Goal: Navigation & Orientation: Find specific page/section

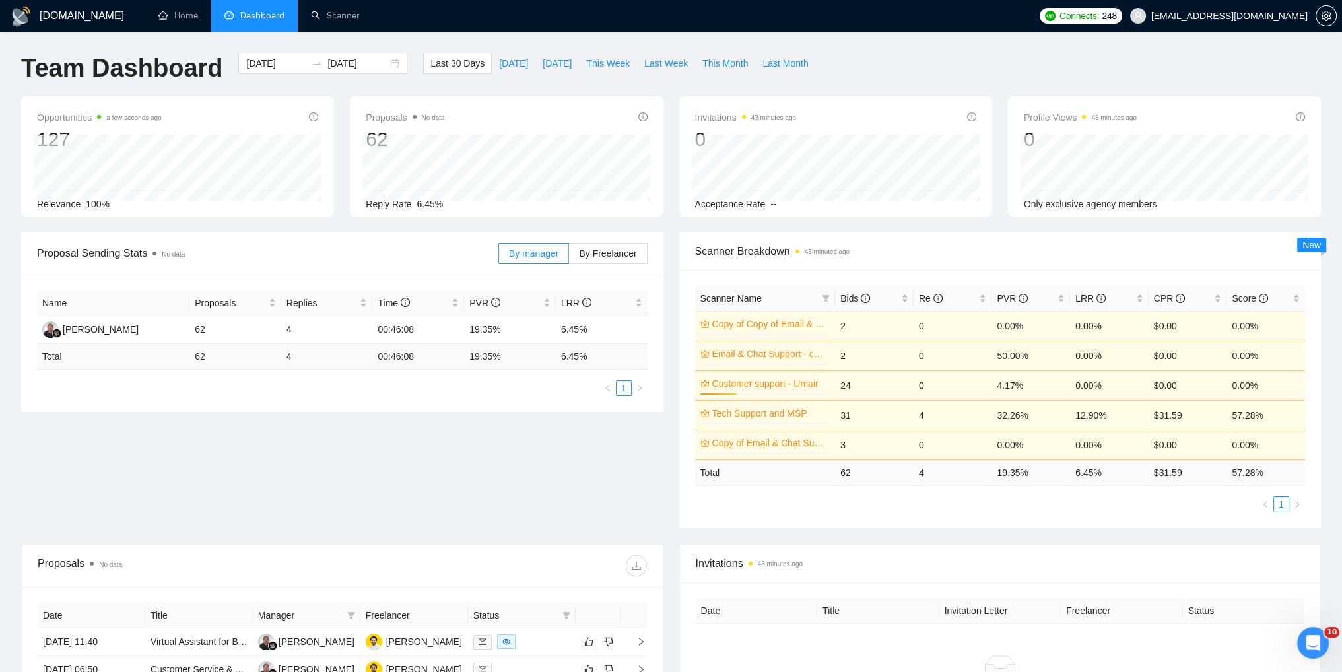
click at [513, 500] on div "Proposal Sending Stats No data By manager By Freelancer Name Proposals Replies …" at bounding box center [670, 387] width 1315 height 311
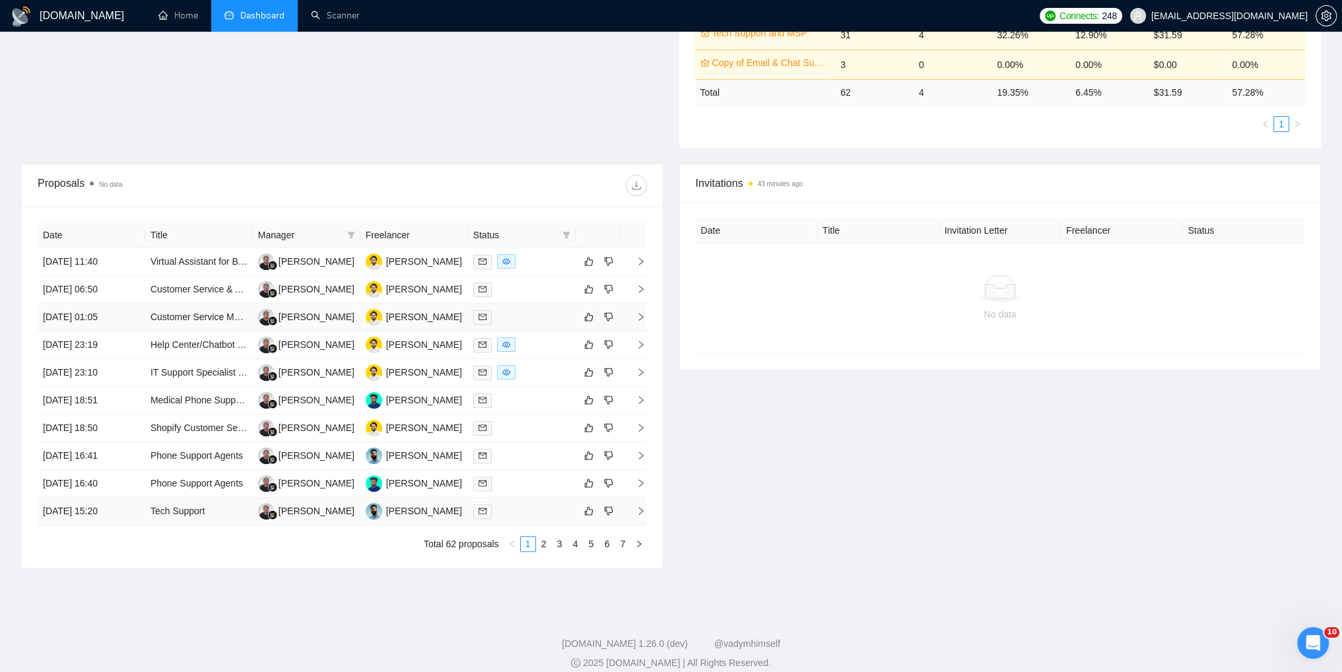
scroll to position [396, 0]
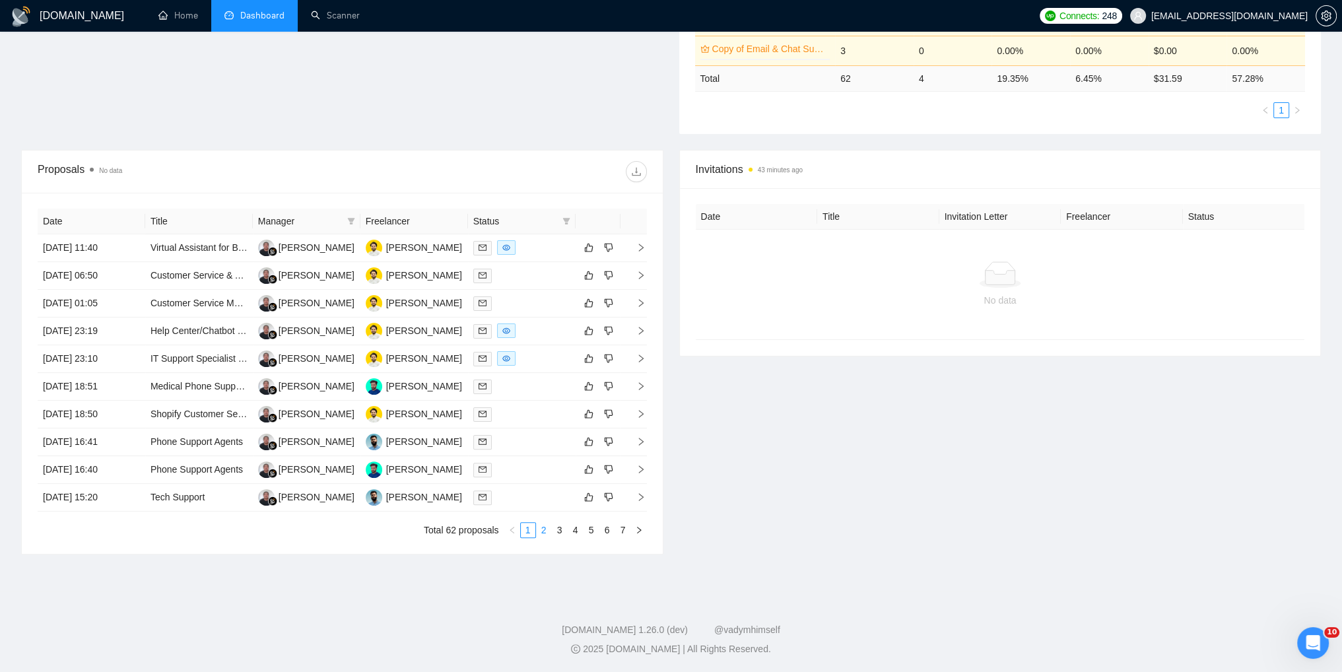
click at [543, 533] on link "2" at bounding box center [544, 530] width 15 height 15
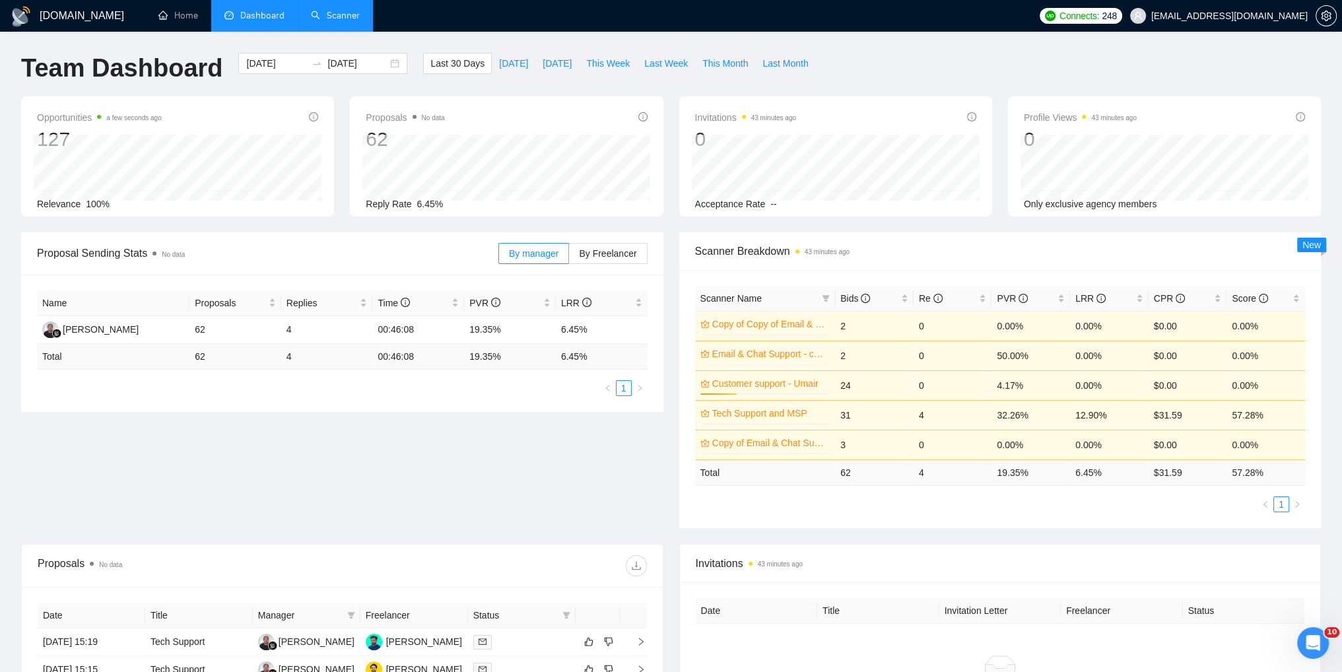
click at [345, 21] on link "Scanner" at bounding box center [335, 15] width 49 height 11
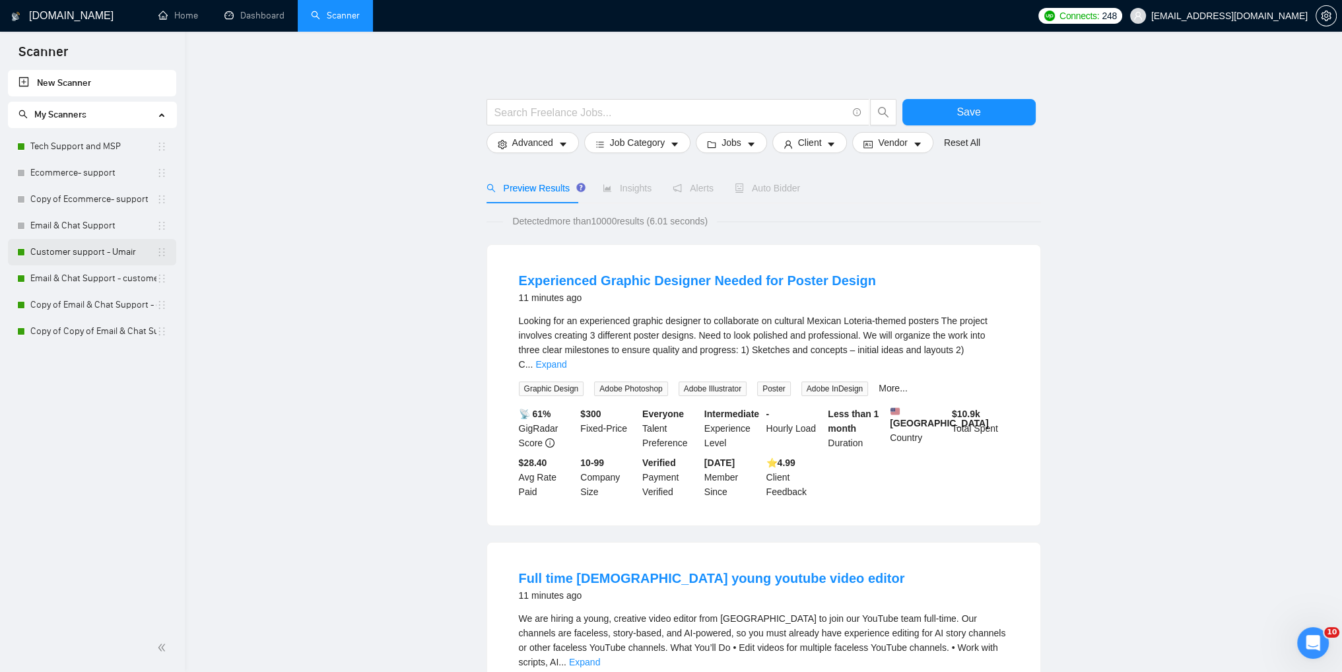
click at [65, 254] on link "Customer support - Umair" at bounding box center [93, 252] width 126 height 26
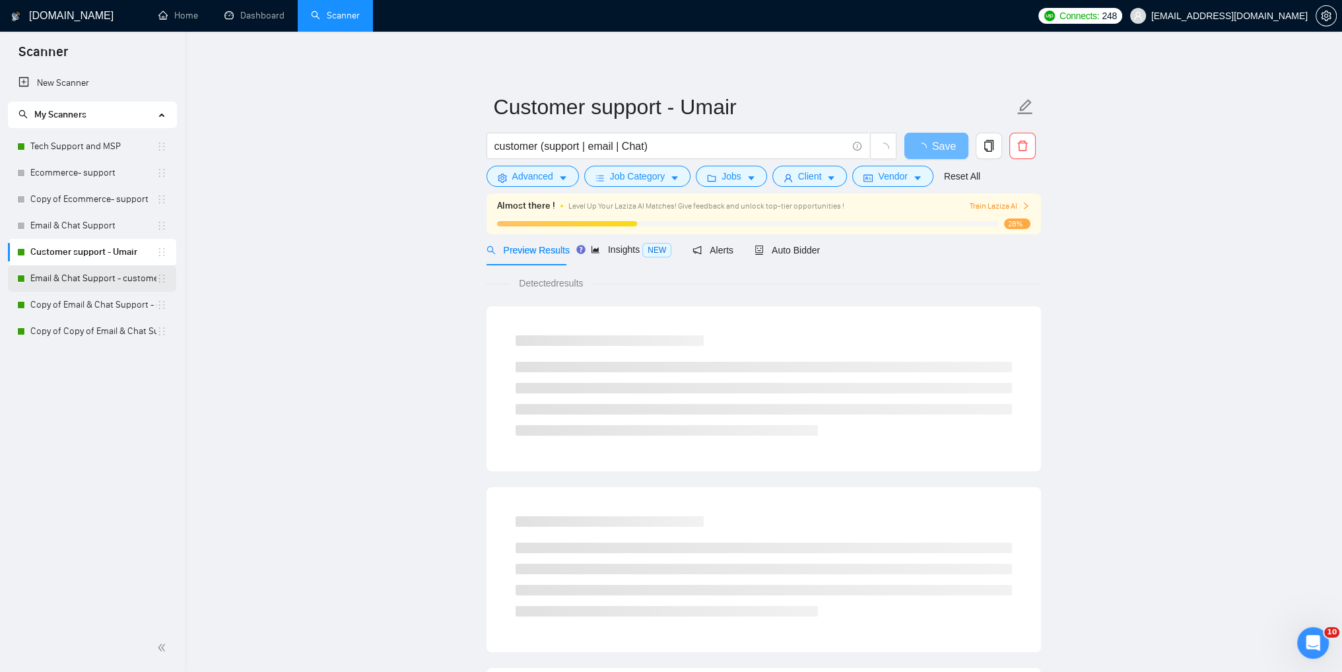
click at [57, 276] on link "Email & Chat Support - customer support S-1" at bounding box center [93, 278] width 126 height 26
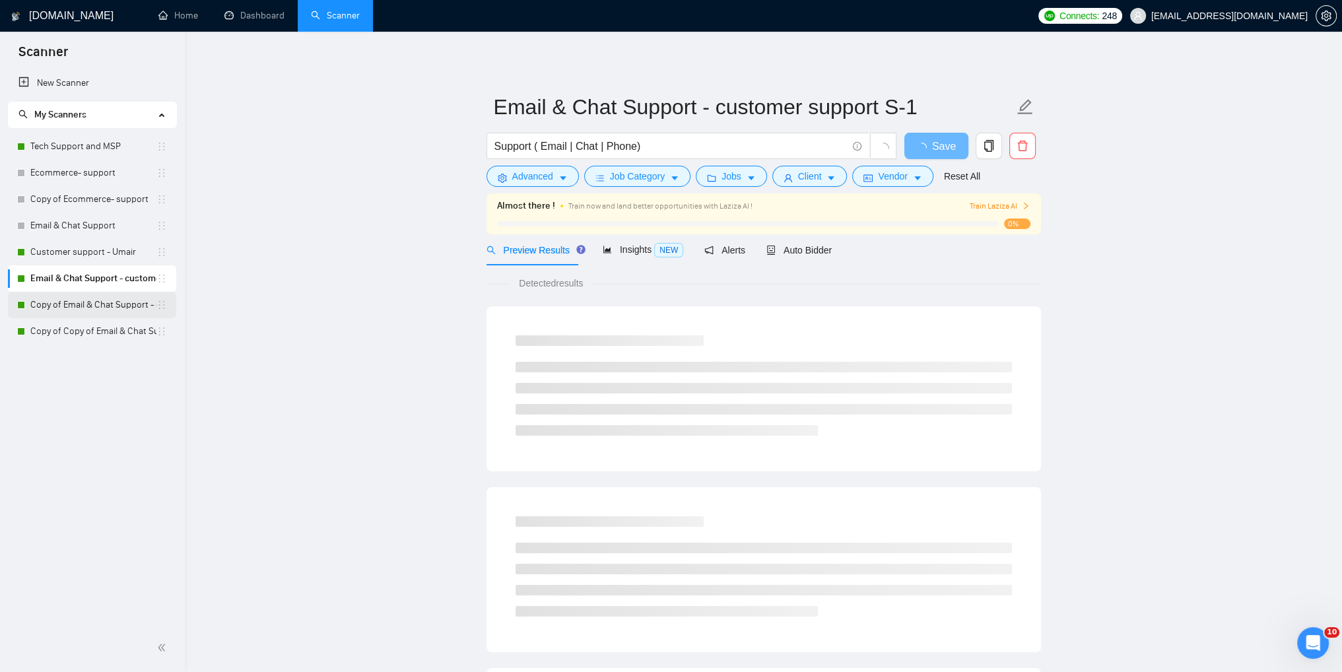
click at [62, 303] on link "Copy of Email & Chat Support - customer support S-1" at bounding box center [93, 305] width 126 height 26
click at [79, 328] on link "Copy of Copy of Email & Chat Support - customer support S-1" at bounding box center [93, 331] width 126 height 26
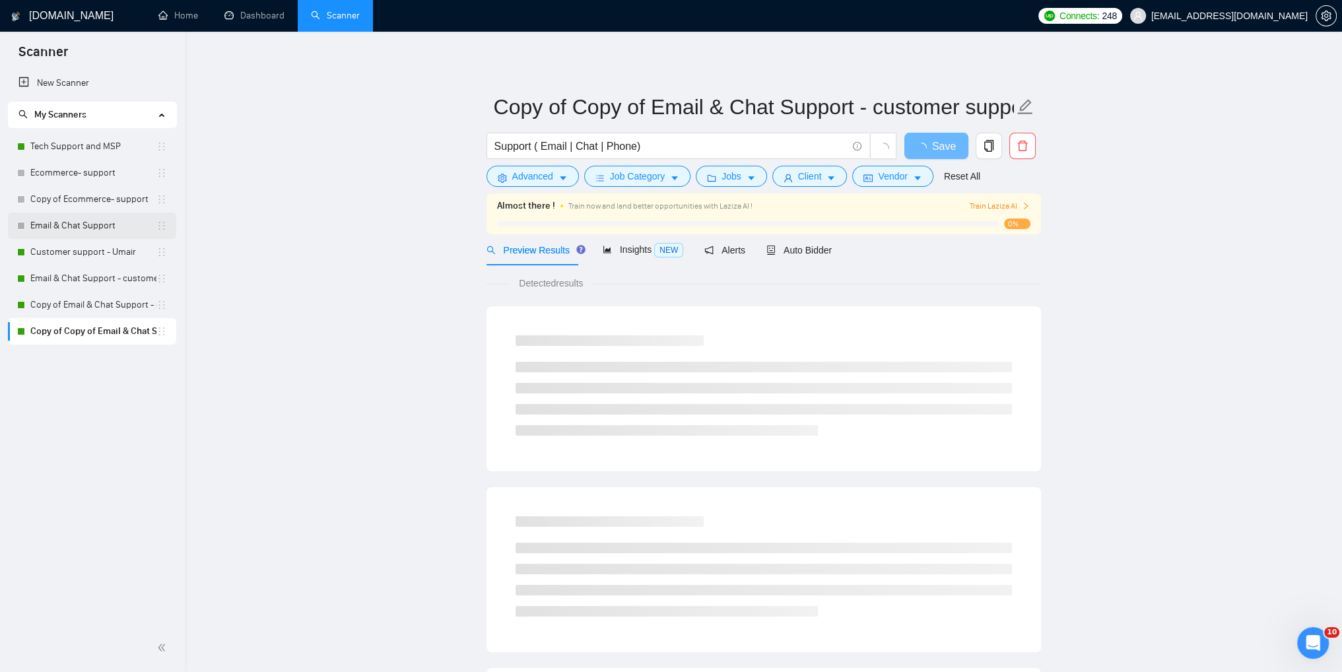
click at [65, 226] on link "Email & Chat Support" at bounding box center [93, 225] width 126 height 26
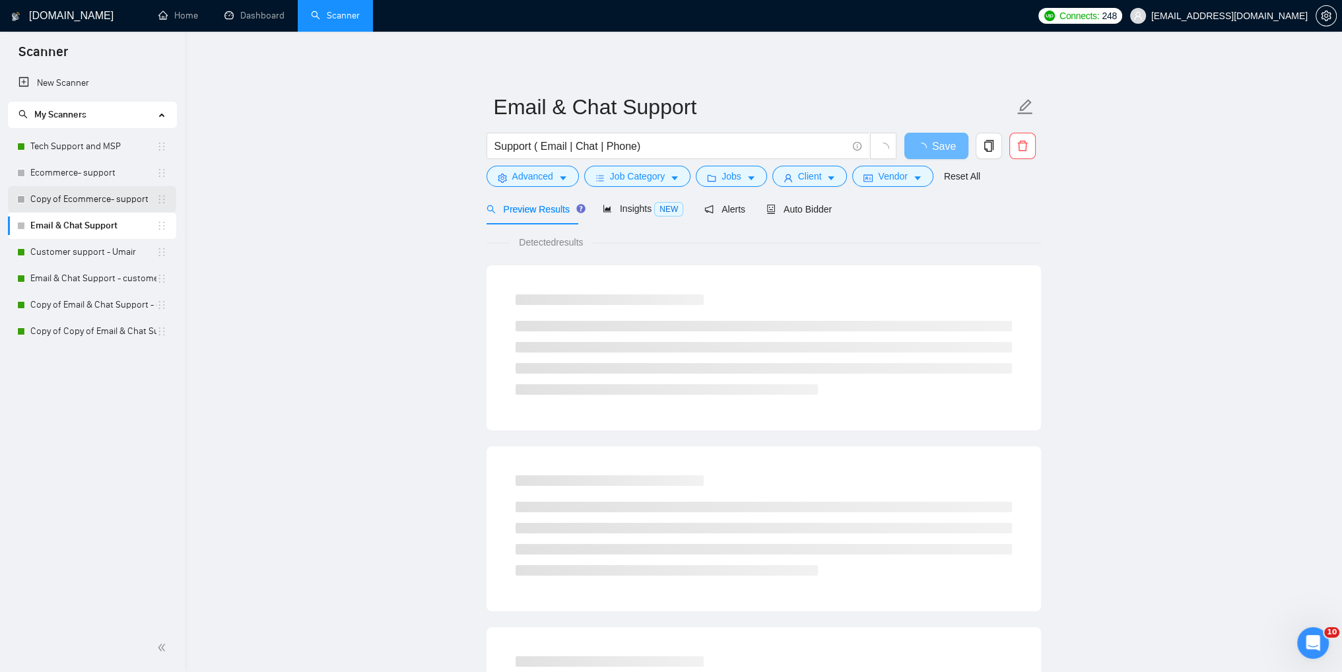
click at [62, 201] on link "Copy of Ecommerce- support" at bounding box center [93, 199] width 126 height 26
click at [67, 164] on link "Ecommerce- support" at bounding box center [93, 173] width 126 height 26
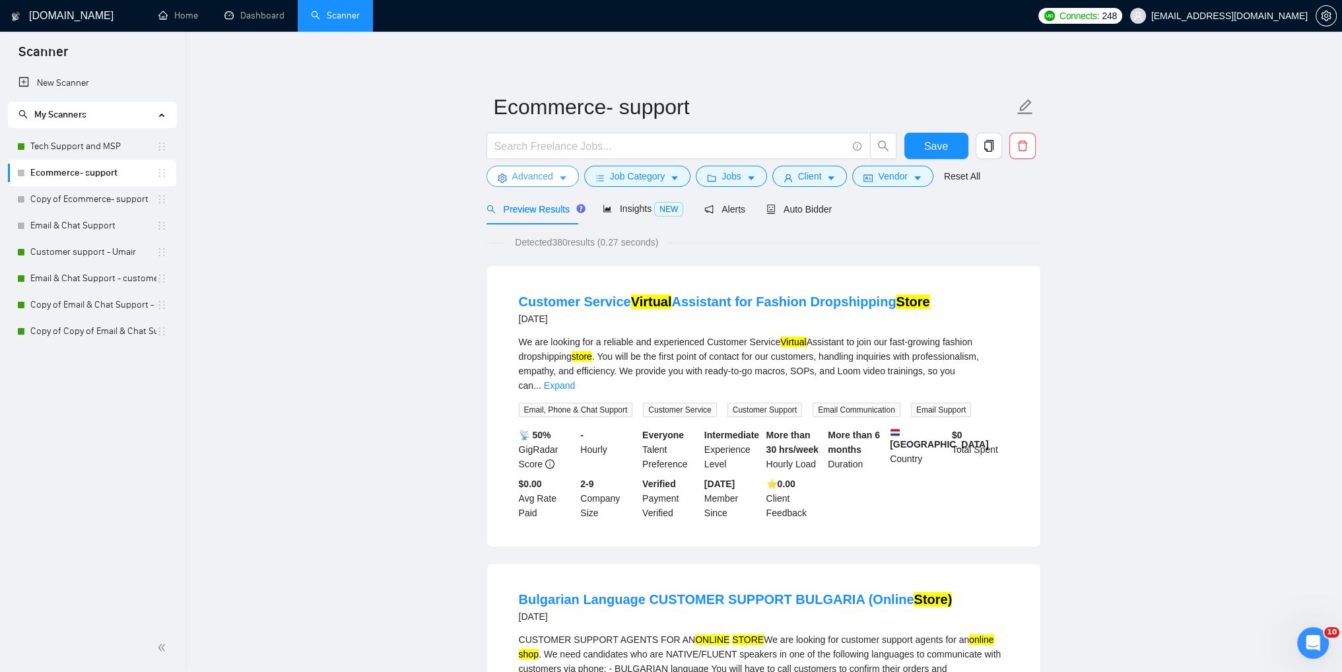
click at [542, 180] on span "Advanced" at bounding box center [532, 176] width 41 height 15
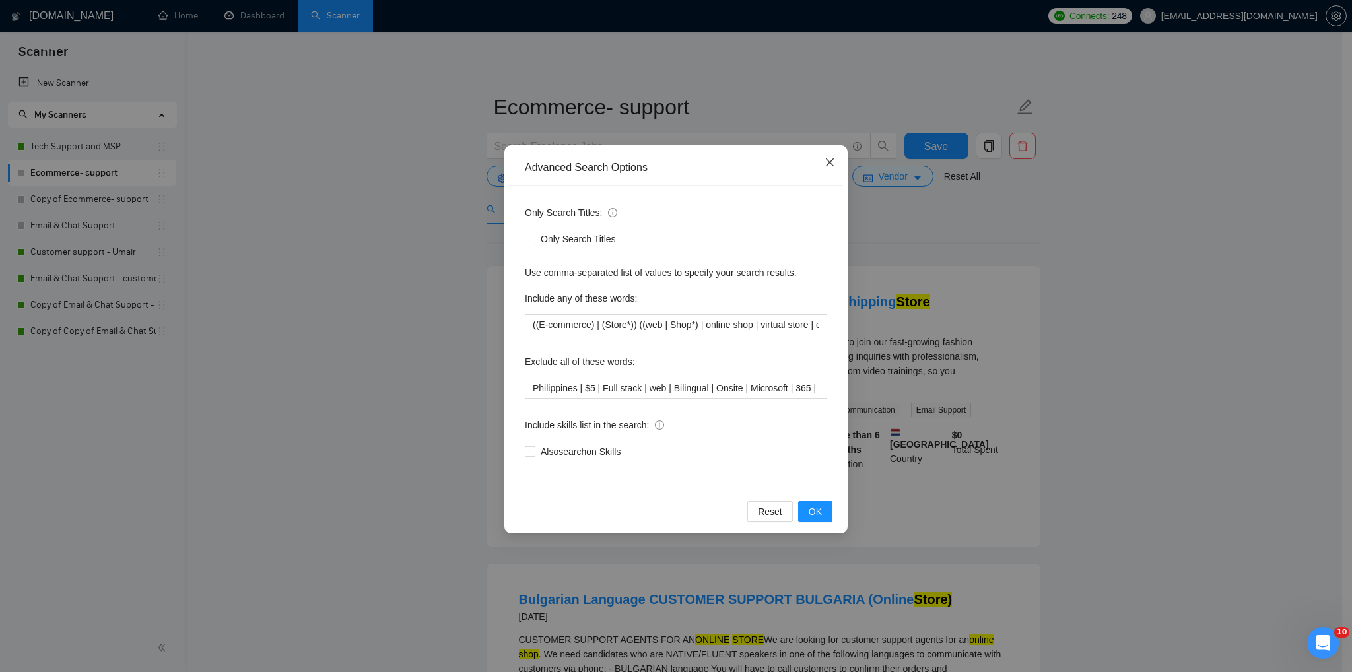
click at [822, 162] on span "Close" at bounding box center [830, 163] width 36 height 36
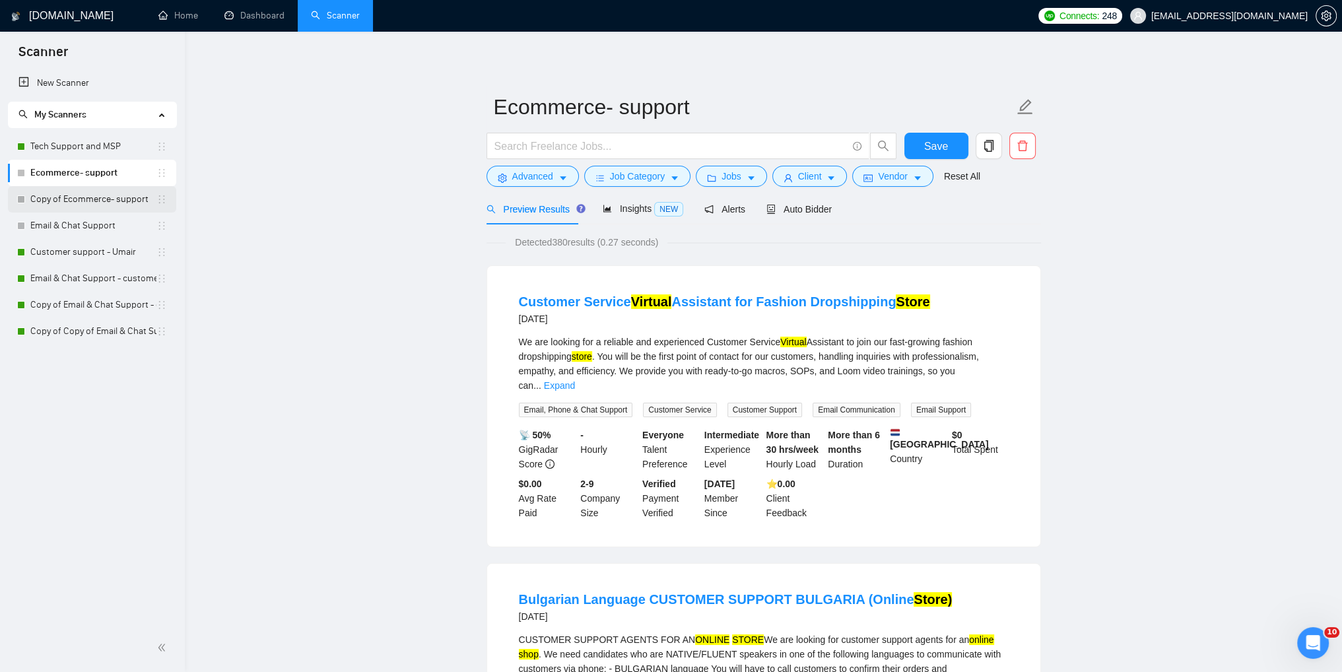
click at [132, 196] on link "Copy of Ecommerce- support" at bounding box center [93, 199] width 126 height 26
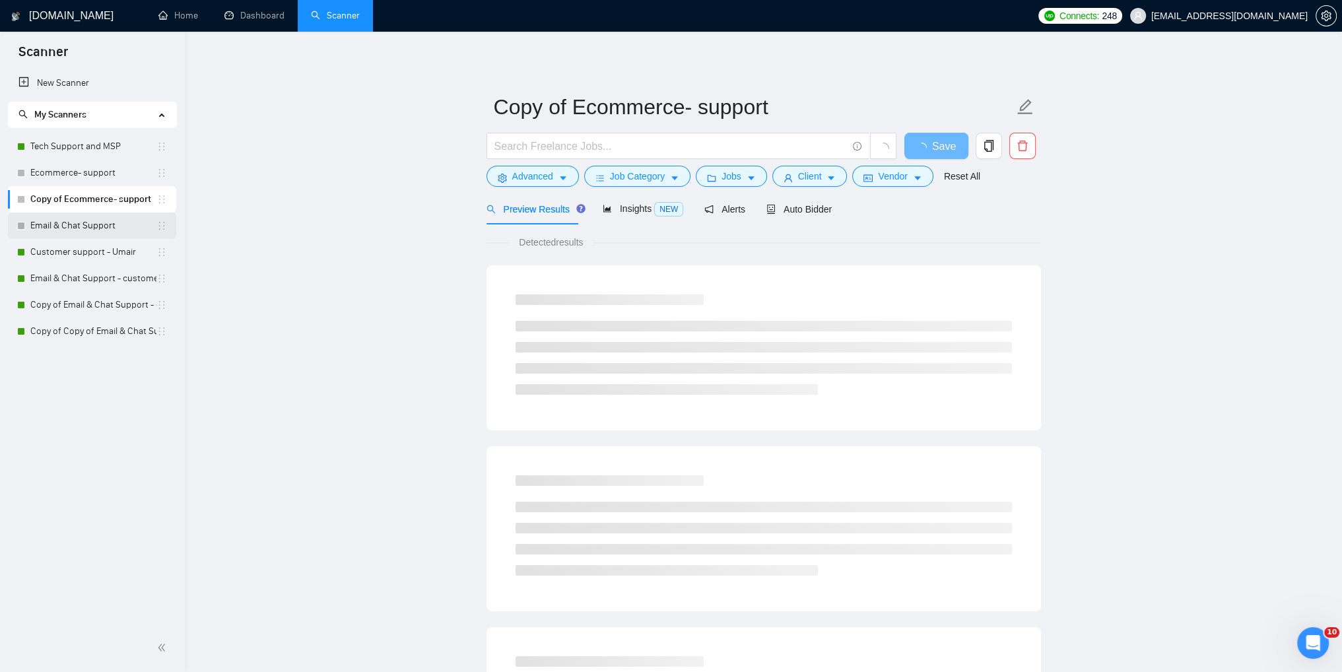
click at [98, 230] on link "Email & Chat Support" at bounding box center [93, 225] width 126 height 26
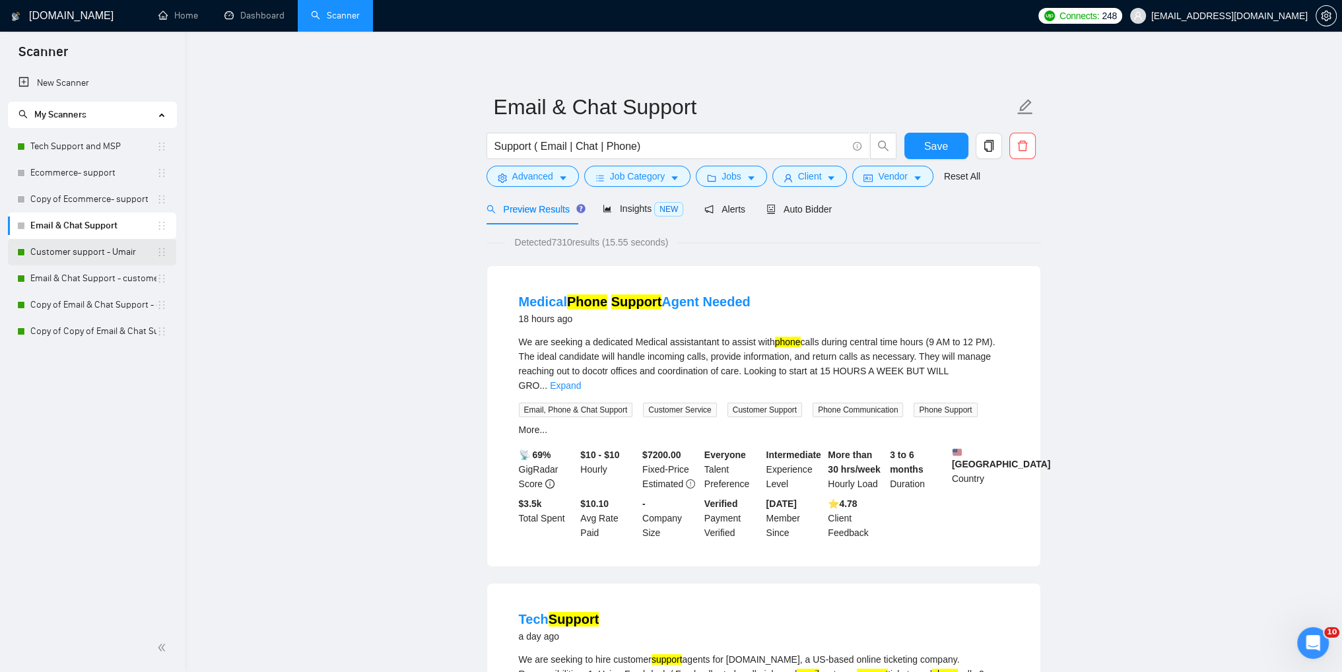
click at [57, 253] on link "Customer support - Umair" at bounding box center [93, 252] width 126 height 26
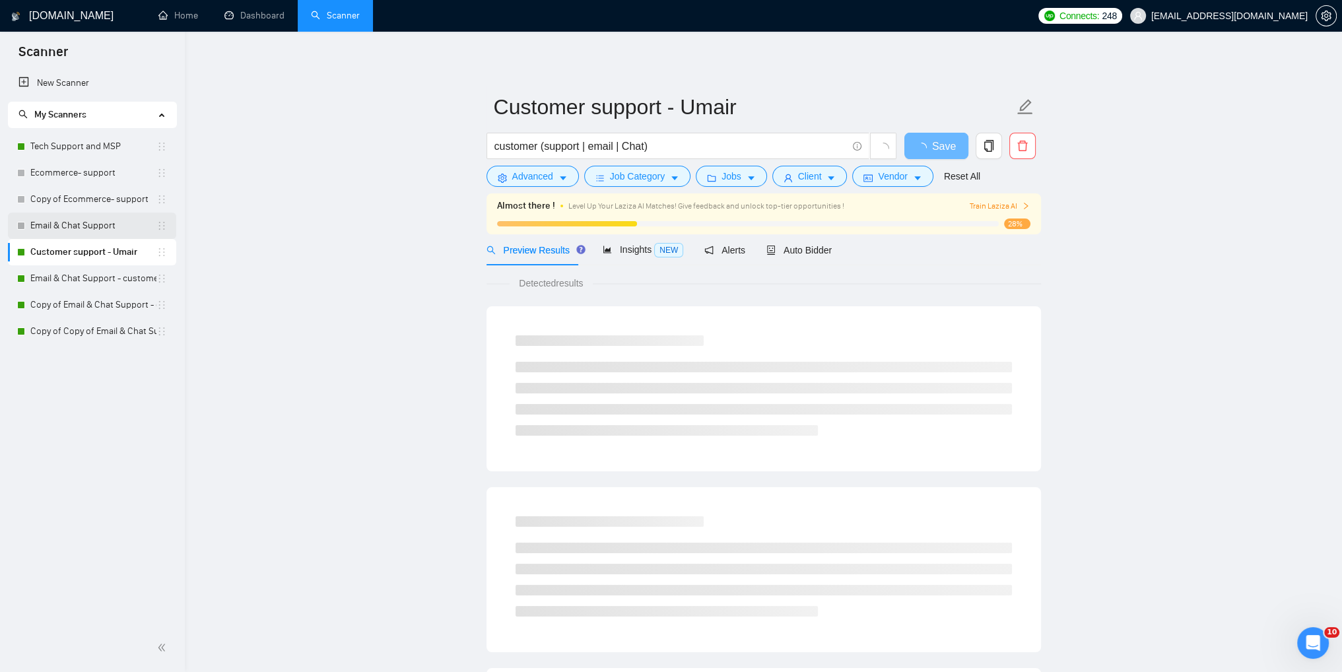
click at [58, 225] on link "Email & Chat Support" at bounding box center [93, 225] width 126 height 26
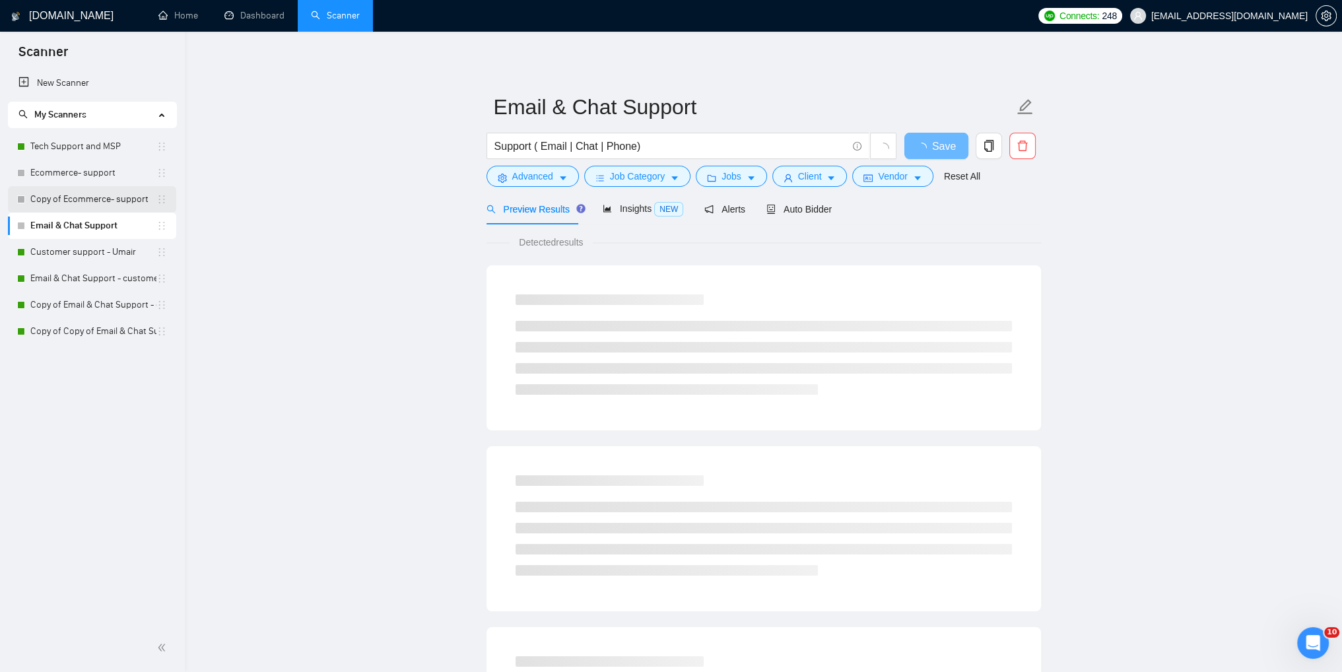
click at [47, 200] on link "Copy of Ecommerce- support" at bounding box center [93, 199] width 126 height 26
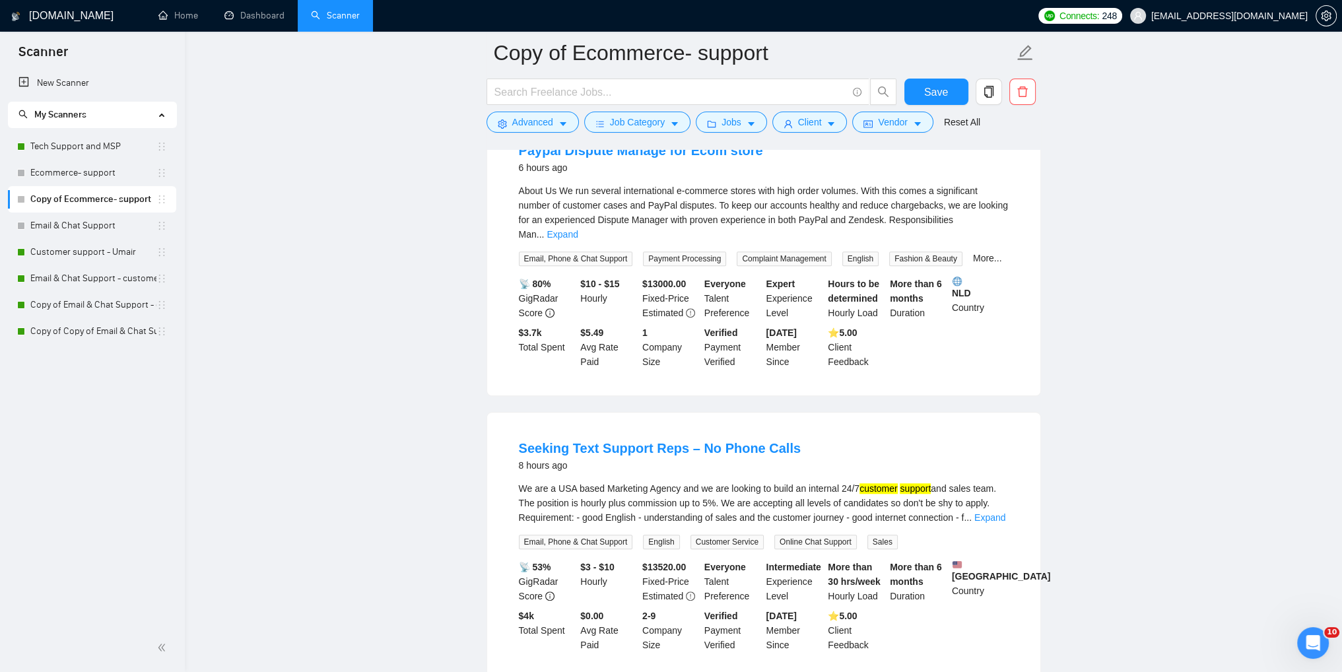
scroll to position [1449, 0]
